Goal: Information Seeking & Learning: Compare options

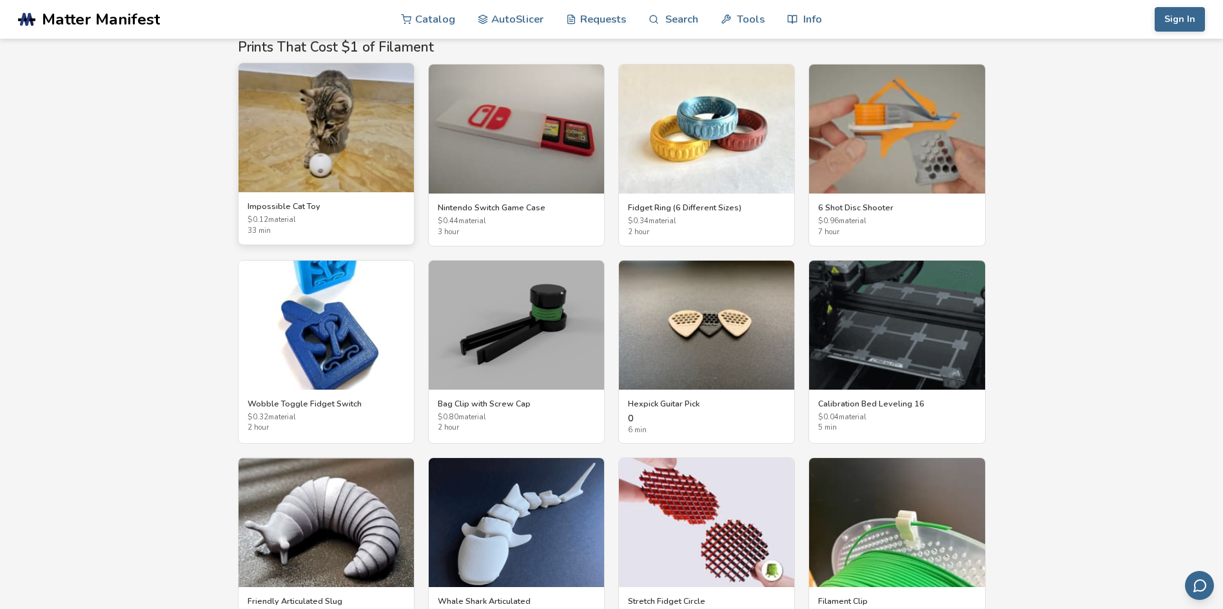
scroll to position [2244, 0]
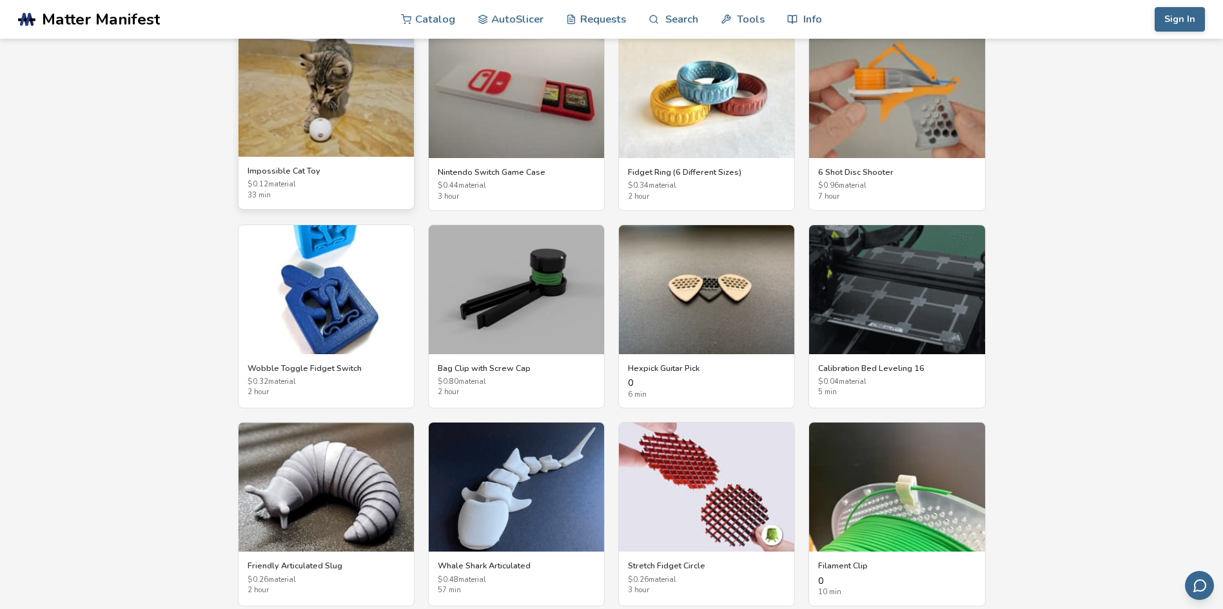
click at [280, 95] on img at bounding box center [326, 92] width 175 height 129
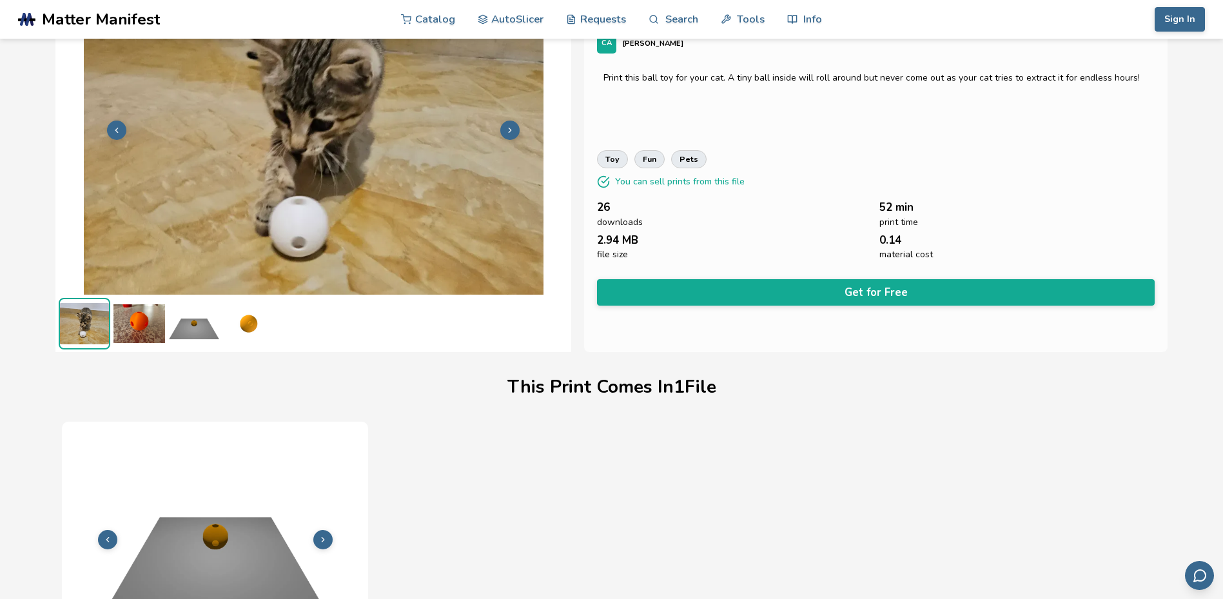
click at [145, 340] on img at bounding box center [139, 324] width 52 height 52
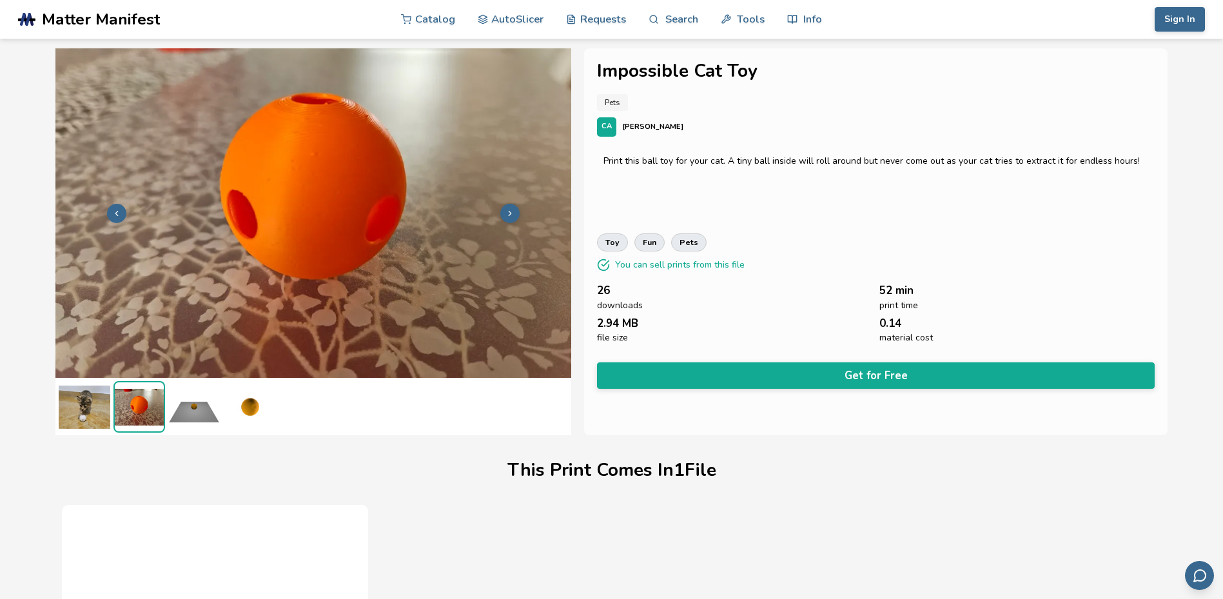
click at [204, 408] on img at bounding box center [194, 407] width 52 height 52
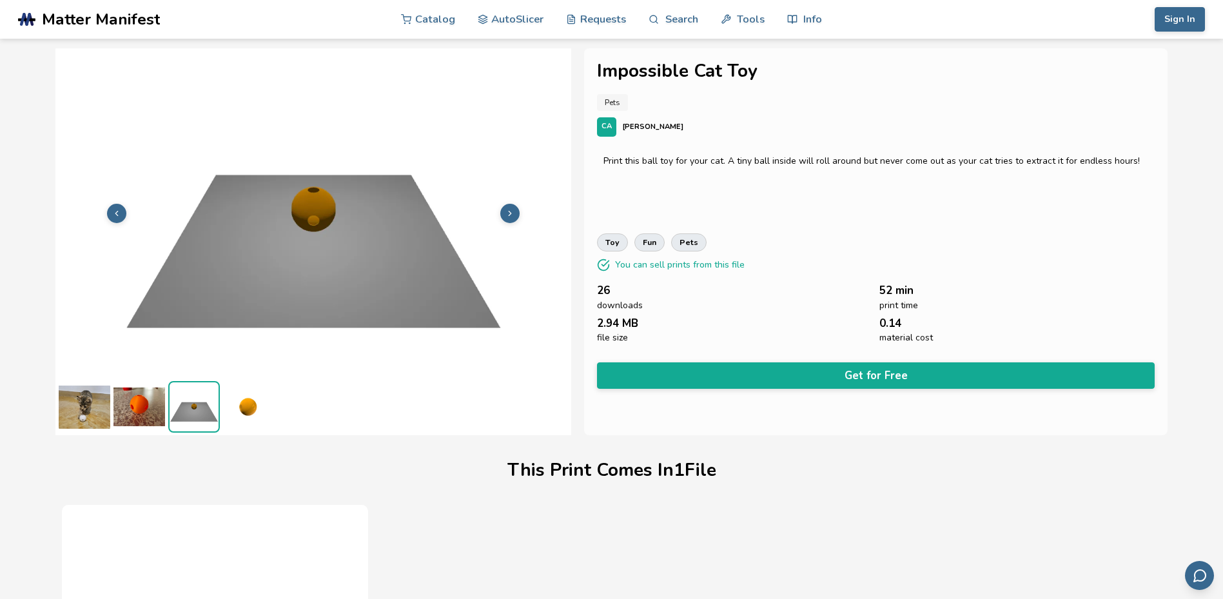
click at [253, 408] on img at bounding box center [249, 407] width 52 height 52
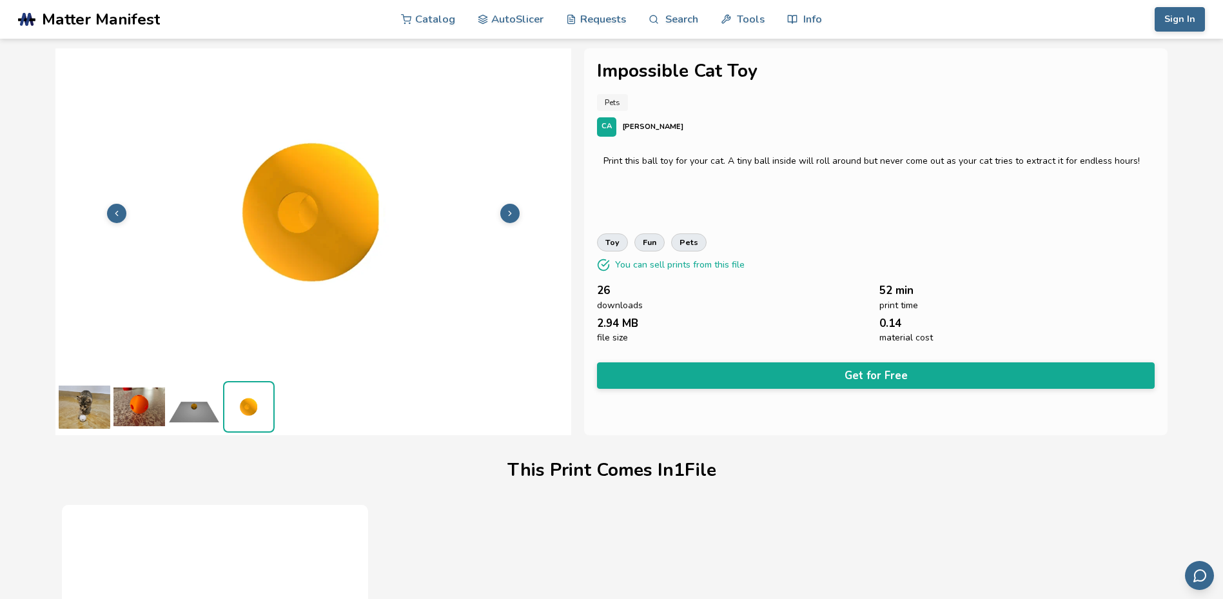
click at [182, 415] on img at bounding box center [194, 407] width 52 height 52
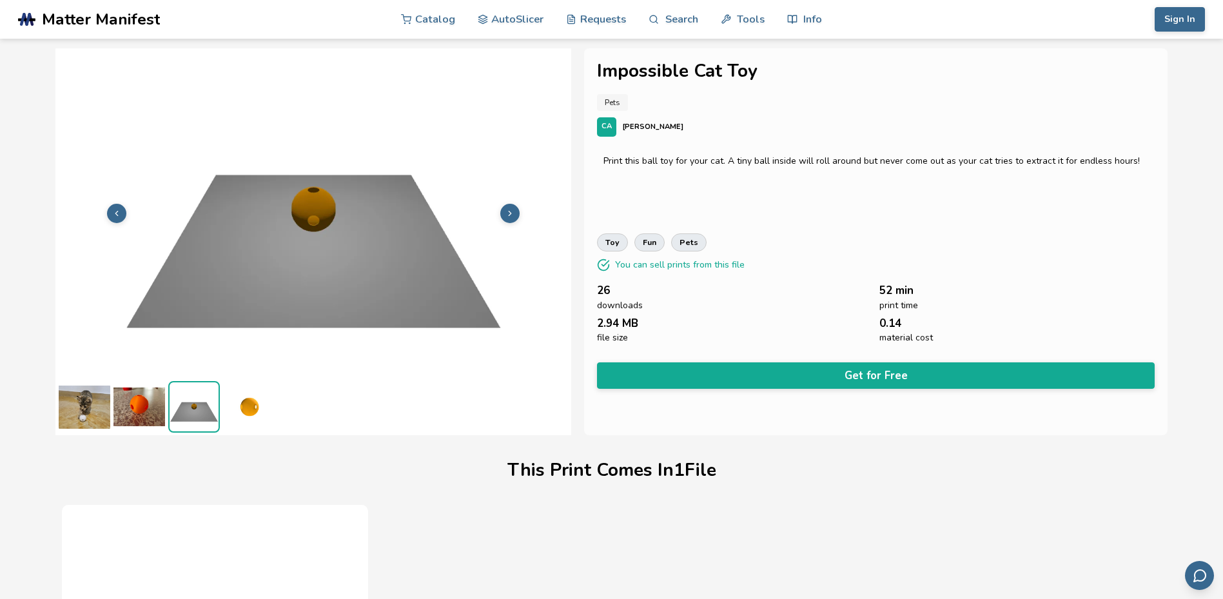
click at [64, 409] on img at bounding box center [85, 407] width 52 height 52
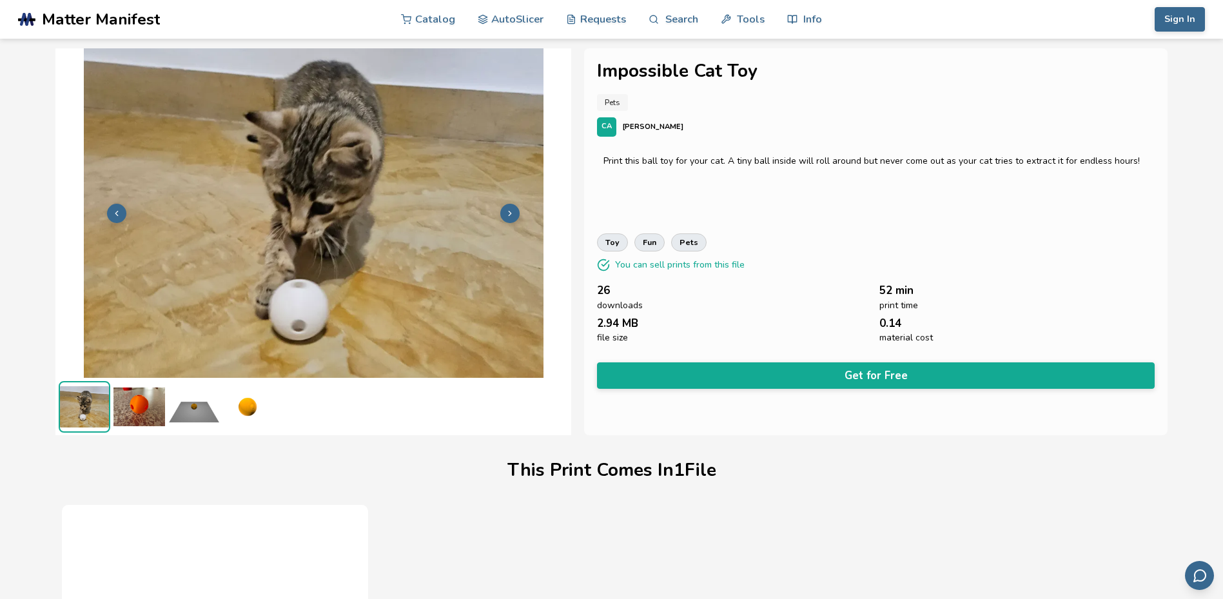
click at [190, 413] on img at bounding box center [194, 407] width 52 height 52
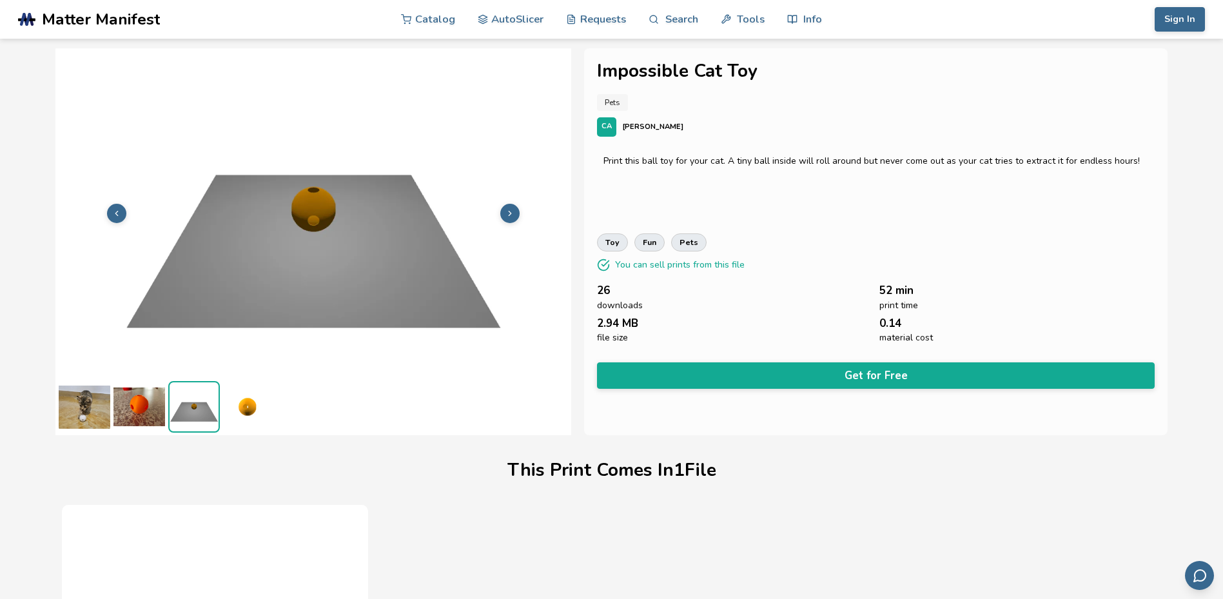
click at [280, 413] on ul at bounding box center [313, 406] width 516 height 57
click at [264, 417] on img at bounding box center [249, 407] width 52 height 52
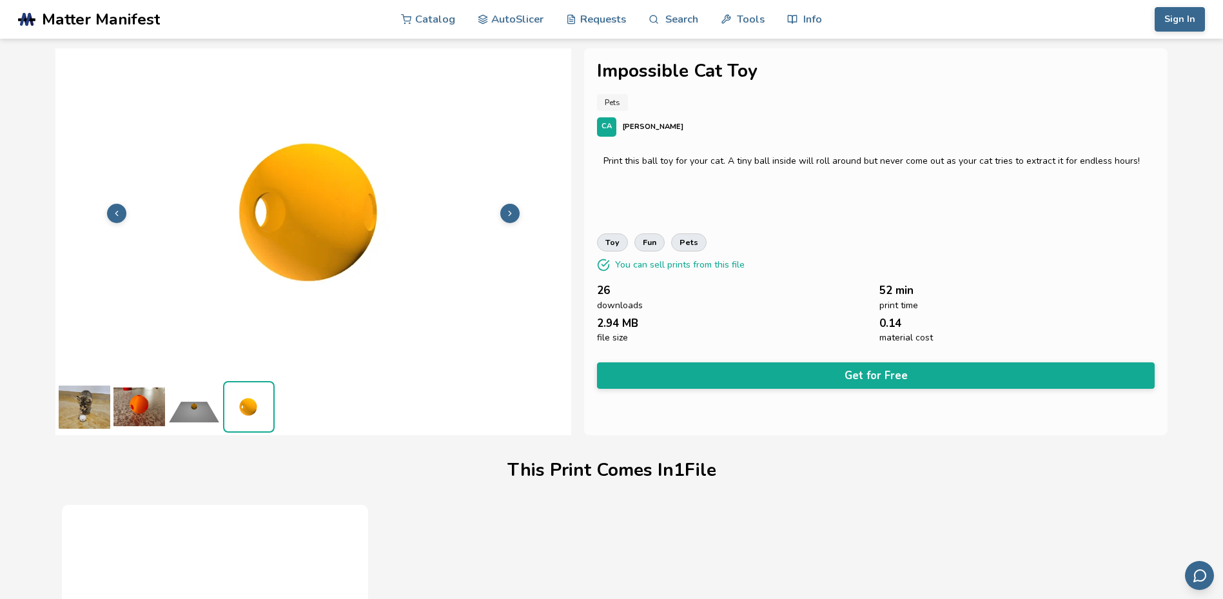
click at [158, 416] on img at bounding box center [139, 407] width 52 height 52
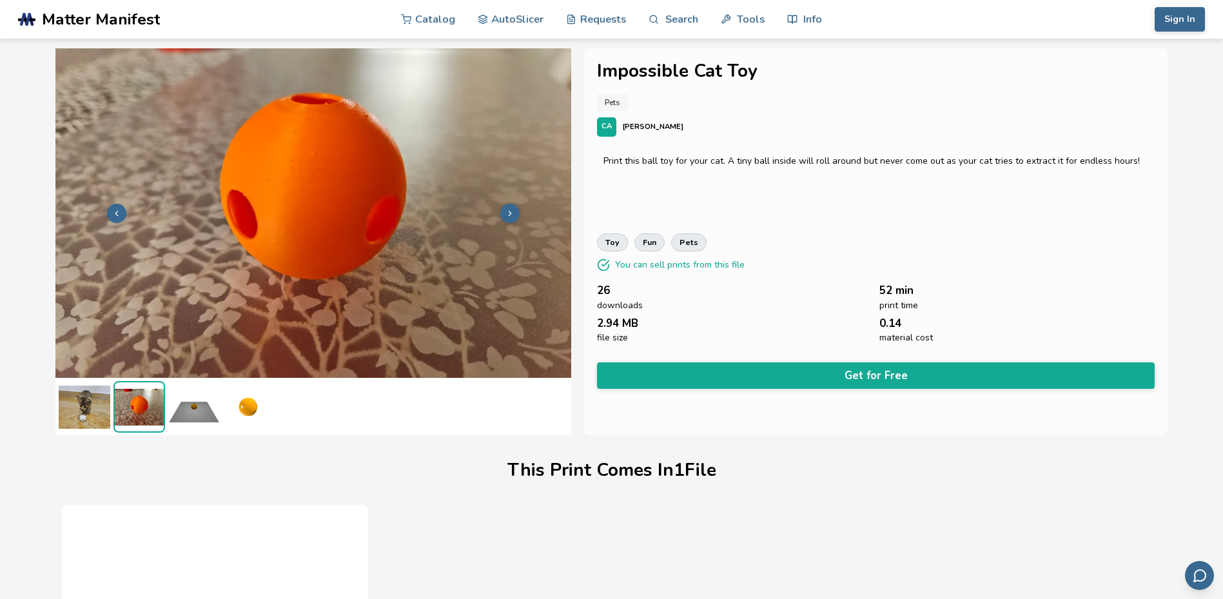
click at [90, 415] on img at bounding box center [85, 407] width 52 height 52
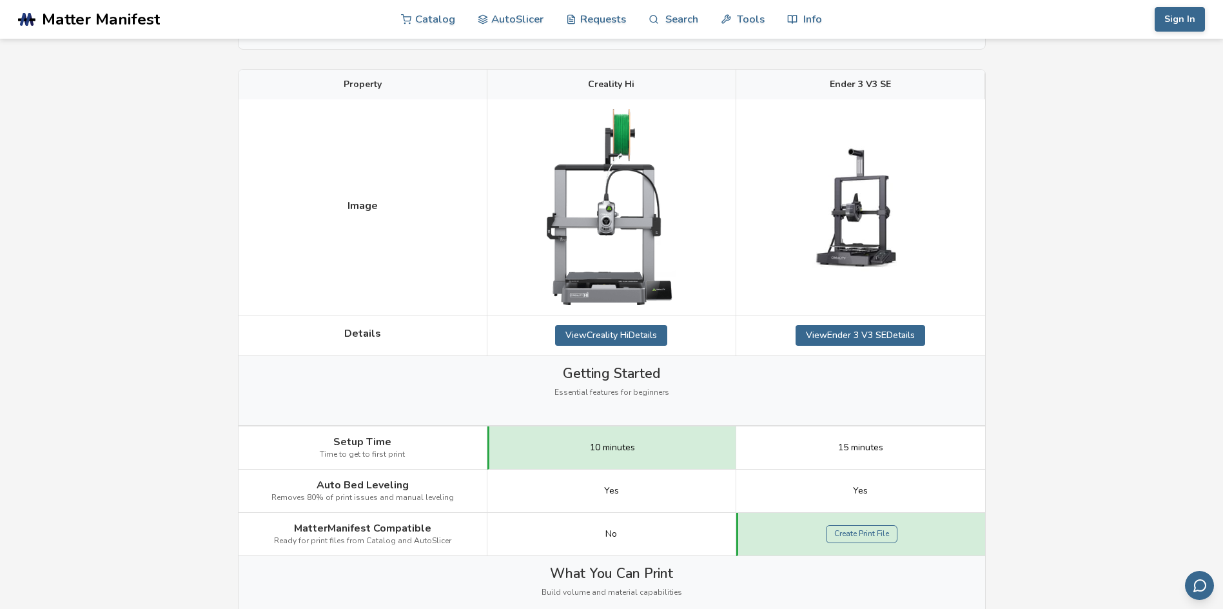
scroll to position [309, 0]
